Goal: Information Seeking & Learning: Learn about a topic

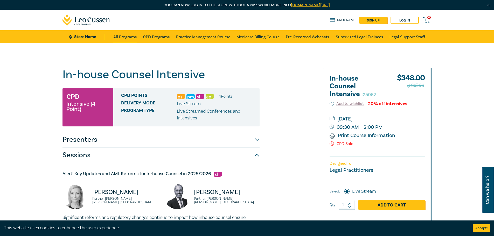
click at [122, 38] on link "All Programs" at bounding box center [125, 36] width 24 height 13
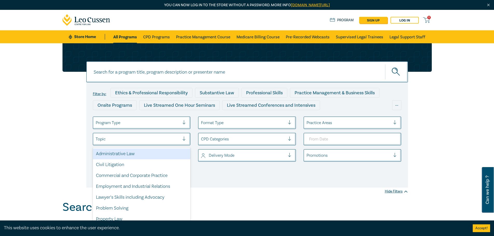
click at [122, 138] on div at bounding box center [138, 139] width 84 height 7
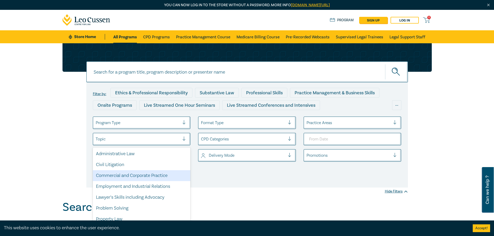
click at [119, 177] on div "Commercial and Corporate Practice" at bounding box center [142, 175] width 98 height 11
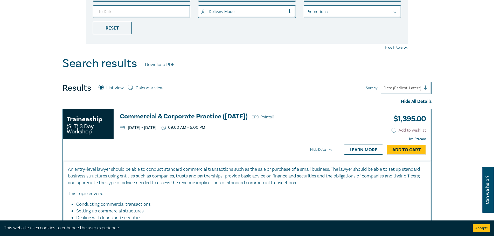
scroll to position [156, 0]
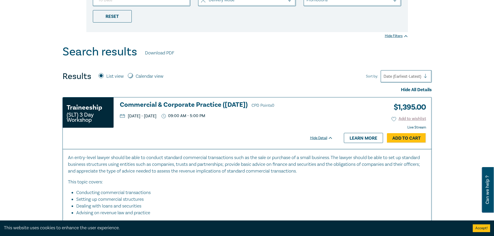
click at [175, 104] on h3 "Commercial & Corporate Practice (November 2025) CPD Points 0" at bounding box center [226, 105] width 213 height 8
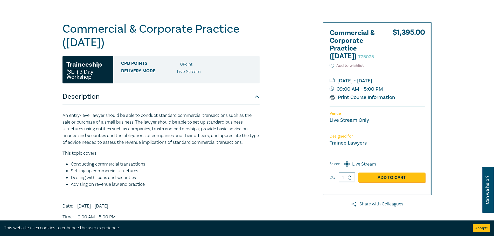
scroll to position [12, 0]
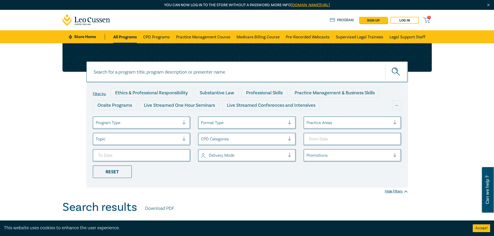
click at [182, 139] on div "Topic" at bounding box center [137, 139] width 89 height 9
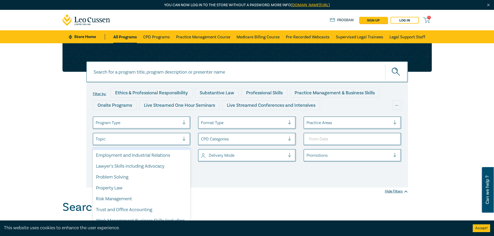
scroll to position [40, 0]
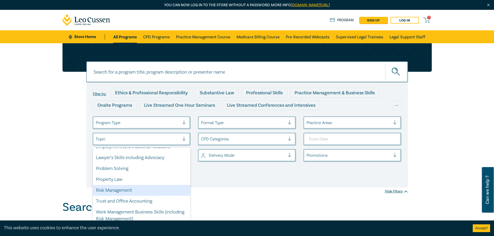
click at [121, 188] on div "Risk Management" at bounding box center [142, 190] width 98 height 11
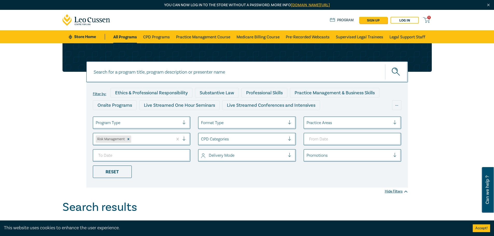
click at [327, 123] on div at bounding box center [348, 123] width 84 height 7
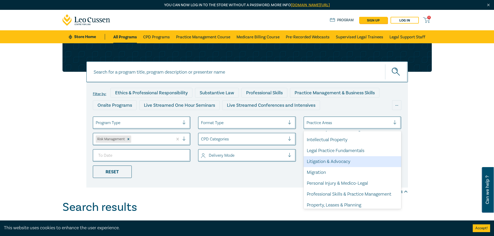
scroll to position [60, 0]
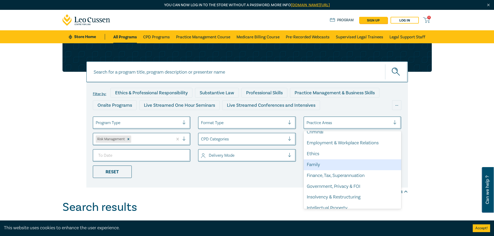
click at [32, 66] on div "Filter by: Ethics & Professional Responsibility Substantive Law Professional Sk…" at bounding box center [247, 121] width 494 height 157
